Goal: Task Accomplishment & Management: Manage account settings

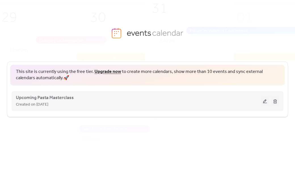
click at [102, 102] on div "Created on [DATE]" at bounding box center [138, 104] width 245 height 7
click at [47, 98] on span "Upcoming Pasta Masterclass" at bounding box center [45, 98] width 58 height 7
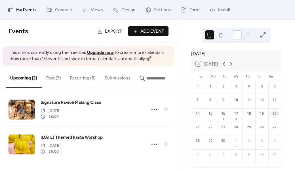
scroll to position [10, 0]
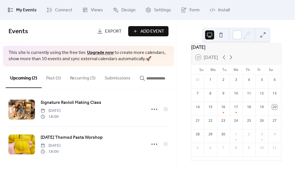
click at [53, 78] on button "Past (5)" at bounding box center [54, 76] width 24 height 21
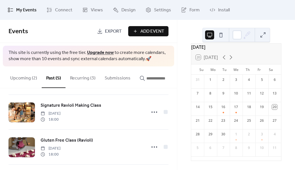
scroll to position [72, 0]
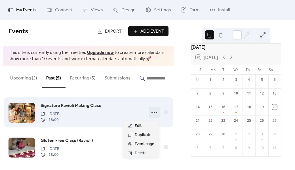
click at [154, 115] on icon at bounding box center [154, 112] width 9 height 9
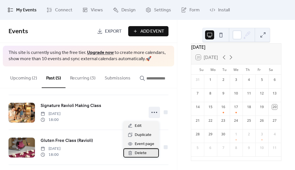
click at [135, 152] on span "Delete" at bounding box center [141, 153] width 12 height 7
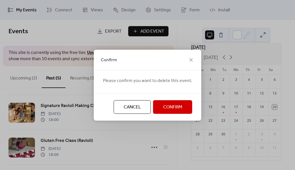
click at [170, 107] on span "Confirm" at bounding box center [172, 107] width 19 height 7
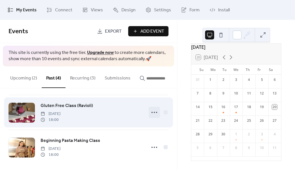
click at [154, 114] on icon at bounding box center [154, 112] width 9 height 9
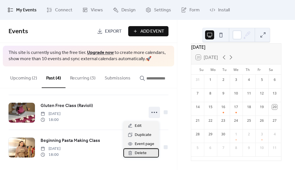
click at [135, 155] on span "Delete" at bounding box center [141, 153] width 12 height 7
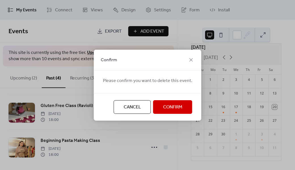
click at [170, 108] on span "Confirm" at bounding box center [172, 107] width 19 height 7
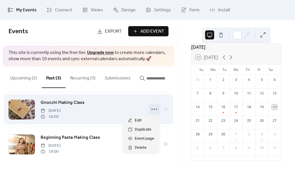
click at [154, 110] on icon at bounding box center [154, 109] width 9 height 9
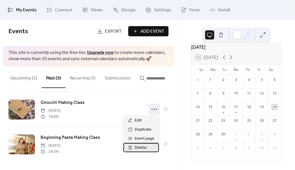
click at [137, 146] on span "Delete" at bounding box center [141, 147] width 12 height 7
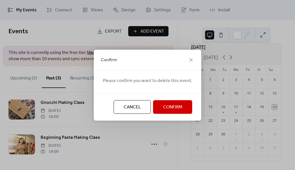
click at [163, 105] on span "Confirm" at bounding box center [172, 107] width 19 height 7
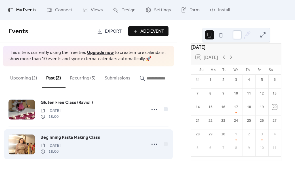
scroll to position [7, 0]
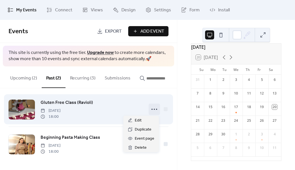
click at [152, 109] on icon at bounding box center [154, 109] width 9 height 9
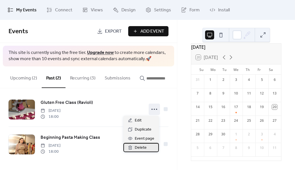
click at [142, 148] on span "Delete" at bounding box center [141, 147] width 12 height 7
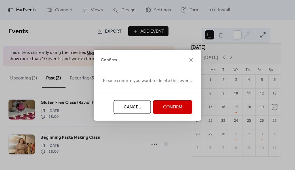
click at [169, 107] on span "Confirm" at bounding box center [172, 107] width 19 height 7
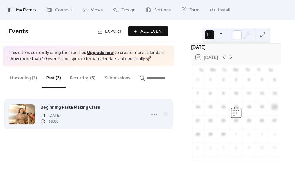
scroll to position [0, 0]
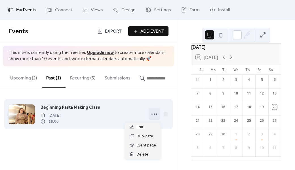
click at [155, 116] on icon at bounding box center [154, 114] width 9 height 9
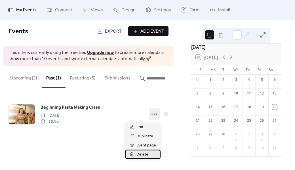
click at [139, 152] on span "Delete" at bounding box center [143, 154] width 12 height 7
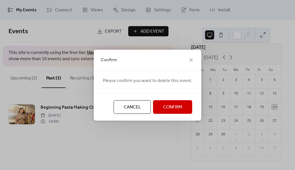
click at [163, 111] on span "Confirm" at bounding box center [172, 107] width 19 height 7
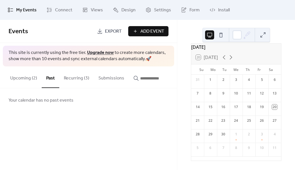
click at [22, 80] on button "Upcoming (2)" at bounding box center [24, 76] width 36 height 21
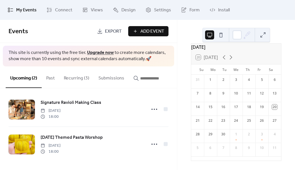
click at [79, 77] on button "Recurring (3)" at bounding box center [76, 76] width 35 height 21
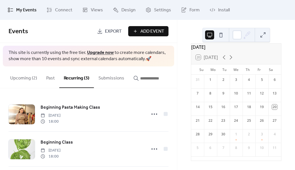
click at [29, 77] on button "Upcoming (2)" at bounding box center [24, 76] width 36 height 21
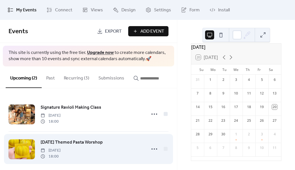
scroll to position [7, 0]
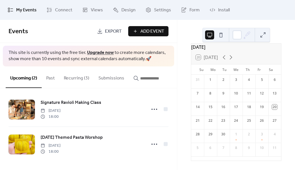
click at [79, 80] on button "Recurring (3)" at bounding box center [76, 76] width 35 height 21
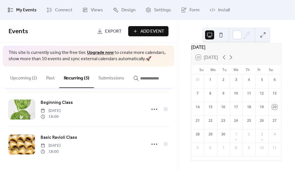
scroll to position [42, 0]
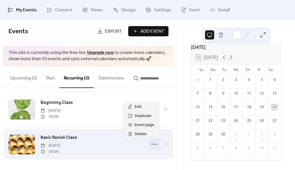
click at [152, 144] on circle at bounding box center [152, 144] width 1 height 1
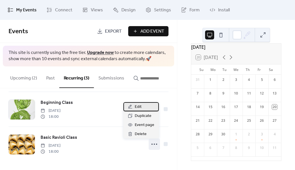
click at [142, 106] on div "Edit" at bounding box center [140, 106] width 35 height 9
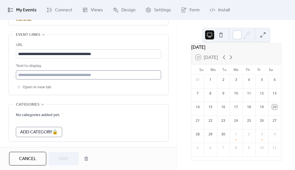
scroll to position [466, 0]
